Goal: Contribute content: Contribute content

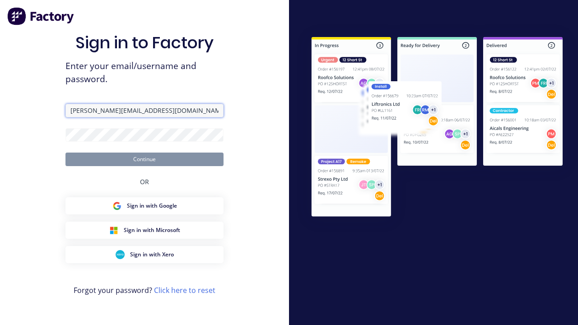
type input "[PERSON_NAME][EMAIL_ADDRESS][DOMAIN_NAME]"
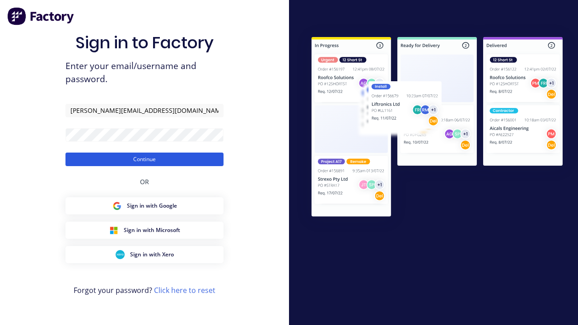
click at [145, 159] on button "Continue" at bounding box center [145, 160] width 158 height 14
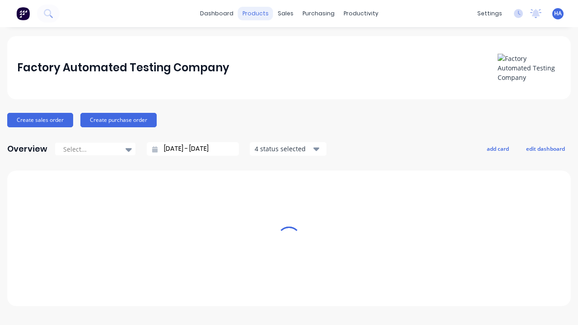
click at [259, 14] on div "products" at bounding box center [255, 14] width 35 height 14
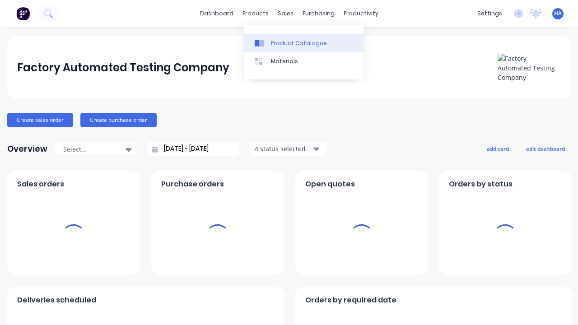
click at [304, 43] on div "Product Catalogue" at bounding box center [299, 43] width 56 height 8
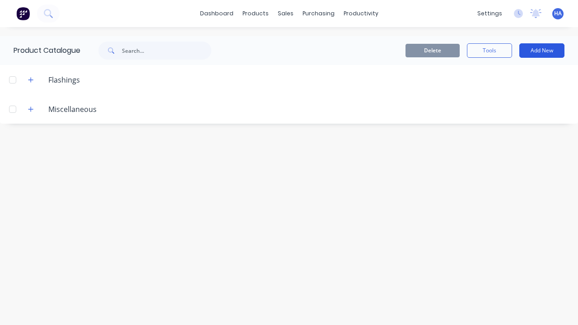
click at [542, 51] on button "Add New" at bounding box center [542, 50] width 45 height 14
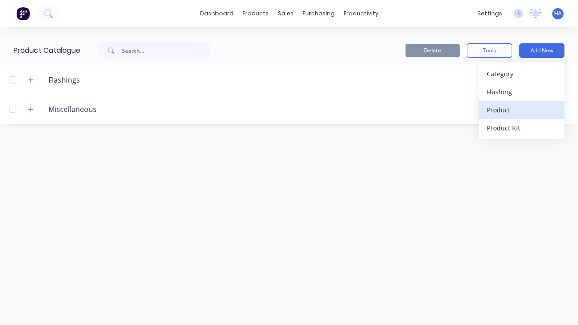
click at [522, 110] on div "Product" at bounding box center [522, 109] width 70 height 13
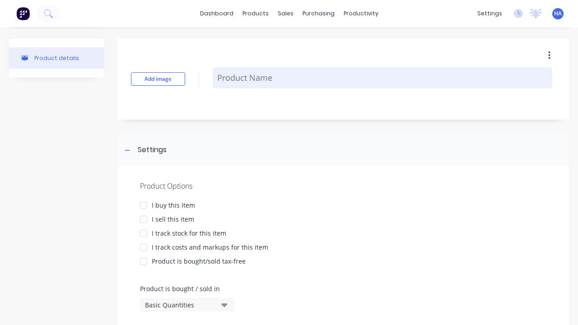
click at [383, 78] on textarea at bounding box center [383, 77] width 340 height 21
type textarea "x"
type textarea "Test Lineal Product"
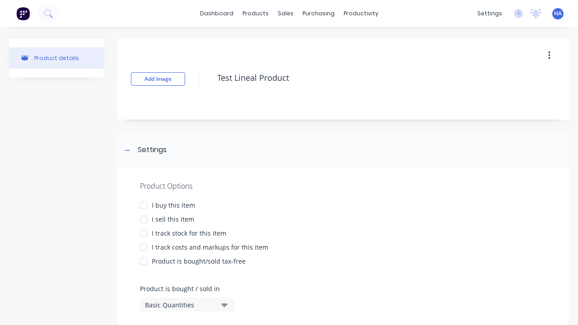
click at [144, 205] on div at bounding box center [144, 206] width 18 height 18
click at [144, 219] on div at bounding box center [144, 220] width 18 height 18
type textarea "x"
type textarea "Test Lineal Product"
click at [181, 305] on div "Basic Quantities" at bounding box center [181, 304] width 72 height 9
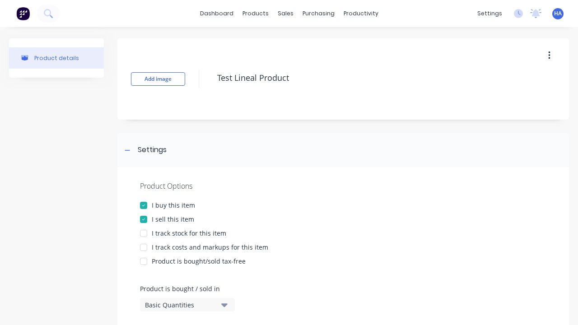
type textarea "x"
type textarea "Test Lineal Product"
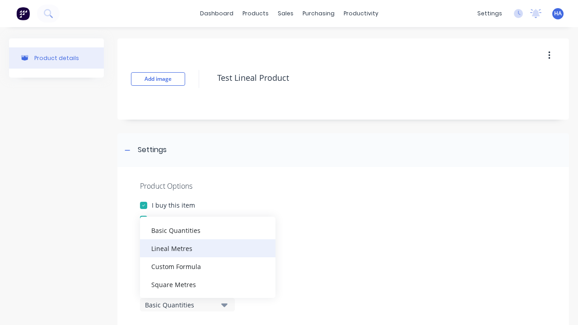
click at [208, 248] on div "Lineal Metres" at bounding box center [208, 248] width 136 height 18
type textarea "x"
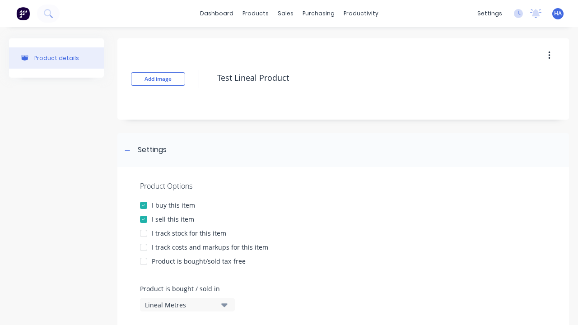
scroll to position [413, 0]
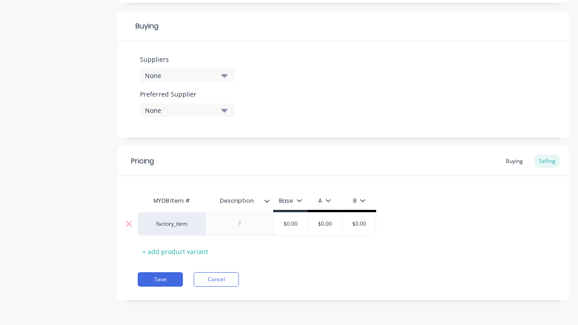
click at [239, 224] on div at bounding box center [239, 224] width 45 height 12
click at [325, 224] on input "text" at bounding box center [325, 224] width 45 height 8
type textarea "x"
type input "$0.00"
type textarea "x"
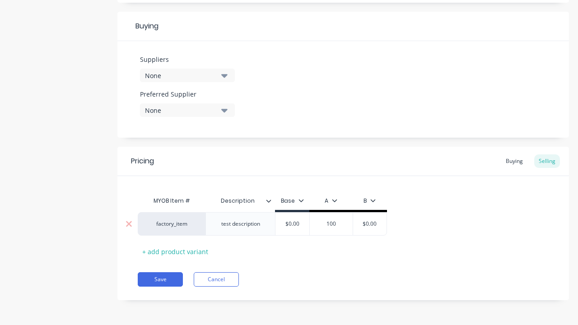
type input "100"
click at [160, 280] on button "Save" at bounding box center [160, 279] width 45 height 14
type textarea "x"
